Goal: Information Seeking & Learning: Learn about a topic

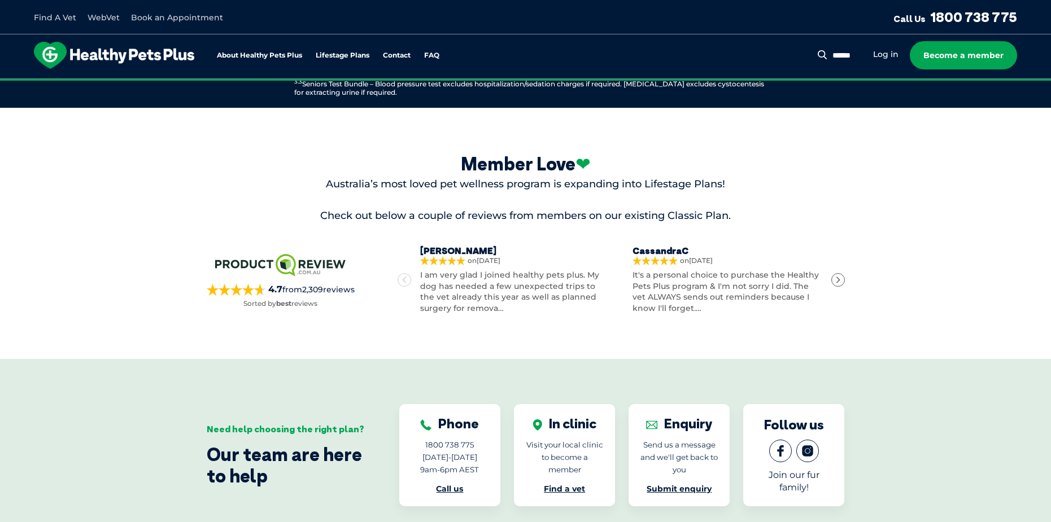
scroll to position [1637, 0]
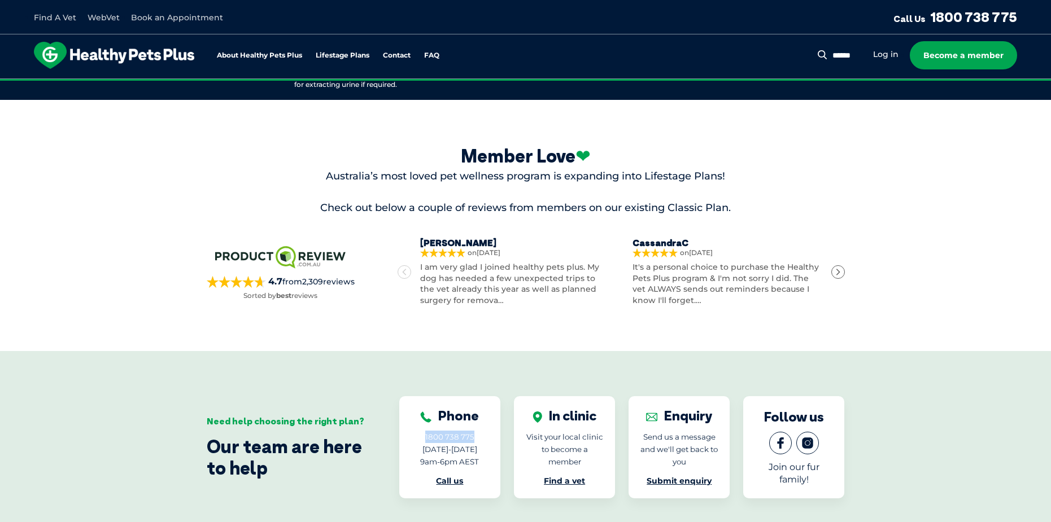
drag, startPoint x: 477, startPoint y: 428, endPoint x: 425, endPoint y: 431, distance: 52.6
click at [425, 431] on div "Phone 1800 738 775 Monday-Friday 9am-6pm AEST Call us" at bounding box center [449, 448] width 78 height 80
copy span "1800 738 775"
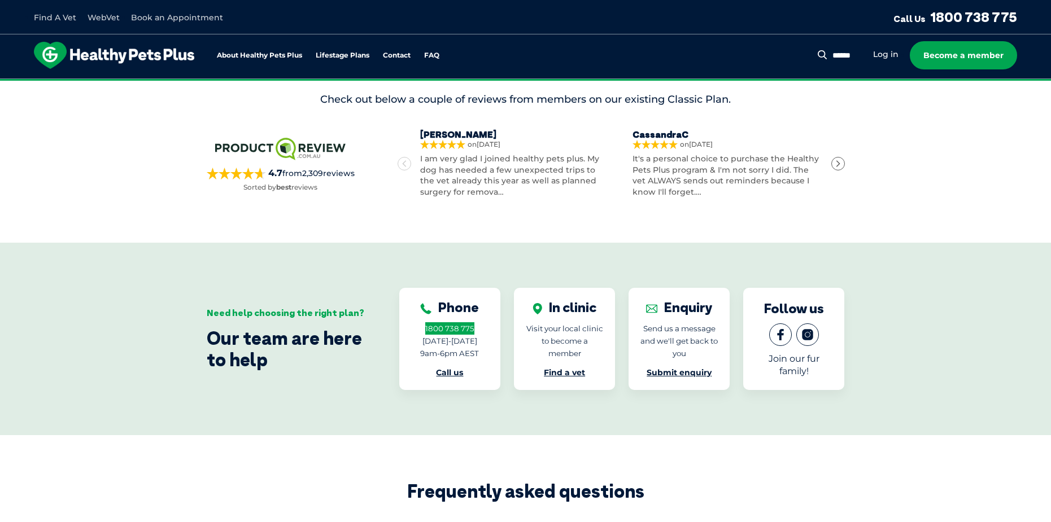
scroll to position [1750, 0]
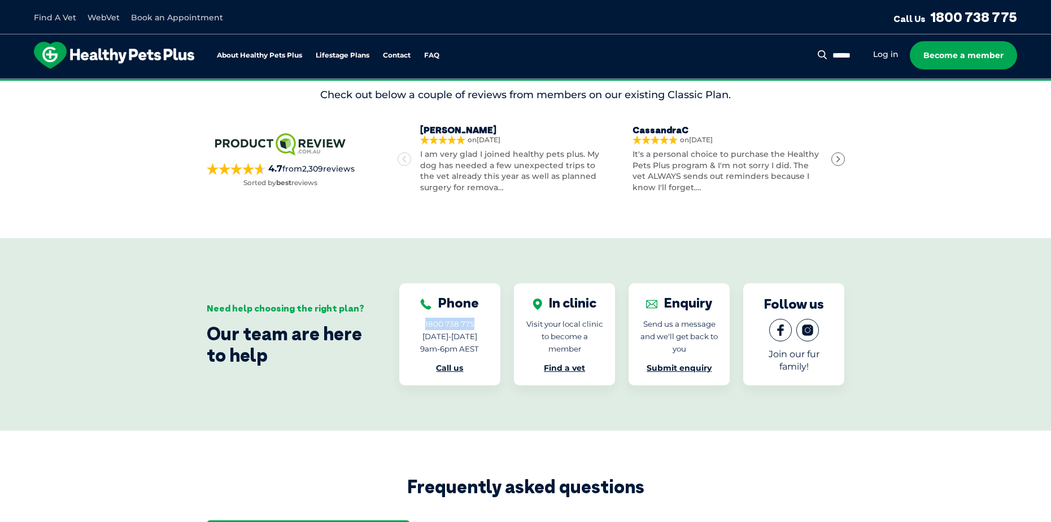
click at [498, 238] on div "Need help choosing the right plan? Our team are here to help Phone 1800 738 775…" at bounding box center [525, 334] width 1051 height 192
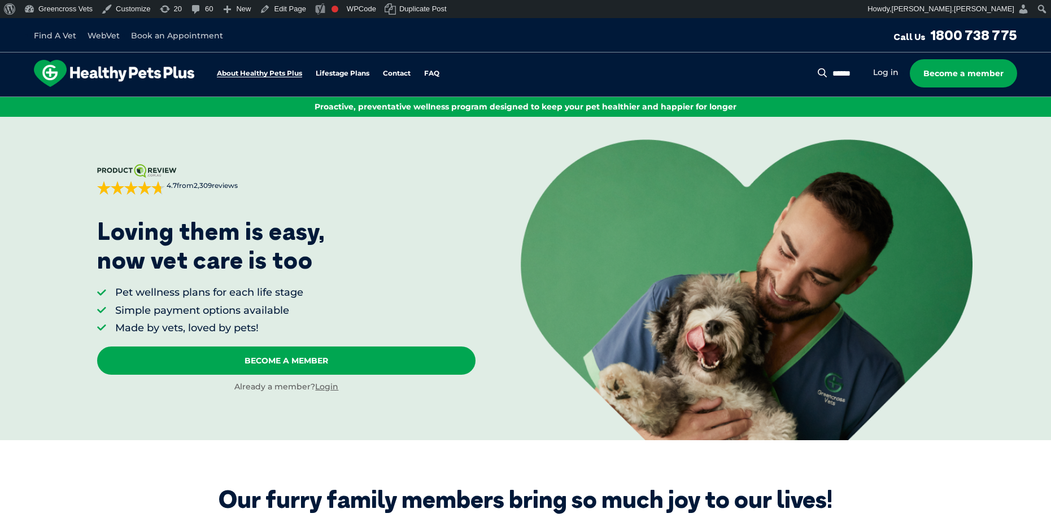
click at [266, 72] on link "About Healthy Pets Plus" at bounding box center [259, 73] width 85 height 7
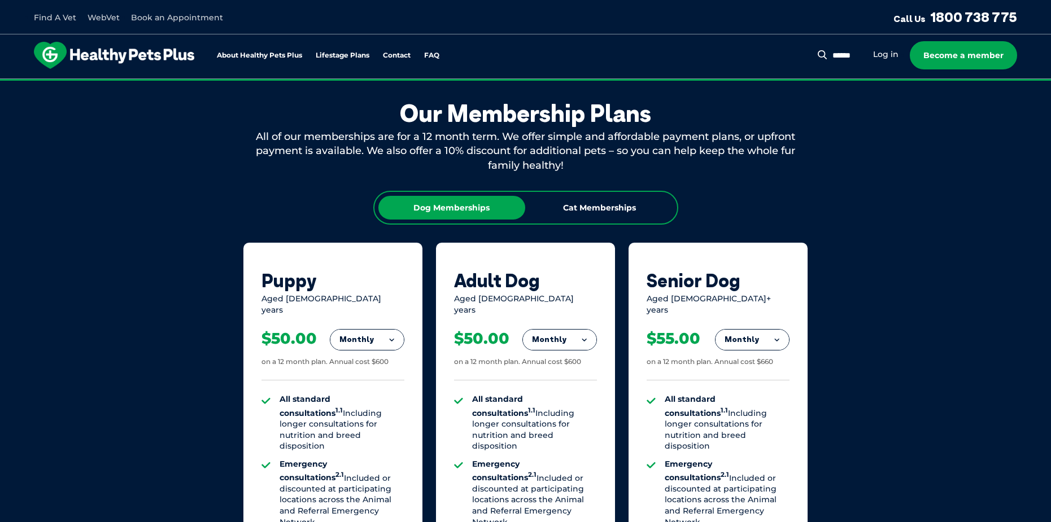
scroll to position [646, 0]
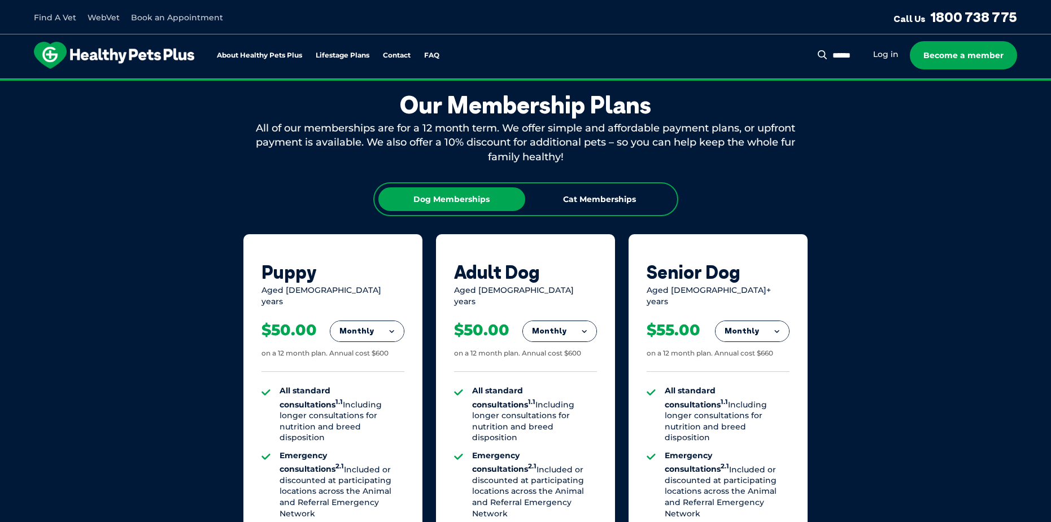
click at [125, 53] on img at bounding box center [114, 55] width 160 height 27
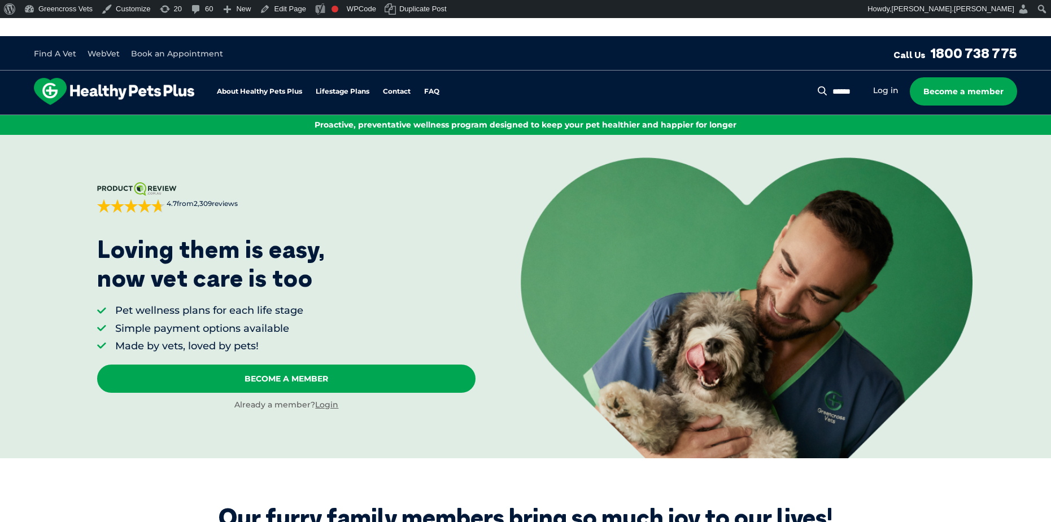
click at [48, 90] on img at bounding box center [114, 91] width 160 height 27
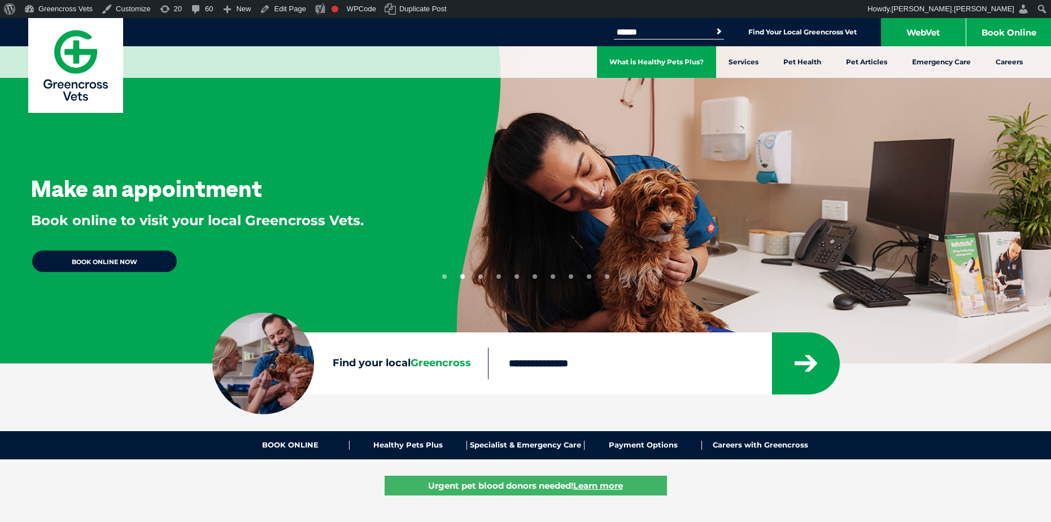
click at [654, 58] on link "What is Healthy Pets Plus?" at bounding box center [656, 62] width 119 height 32
